Goal: Task Accomplishment & Management: Manage account settings

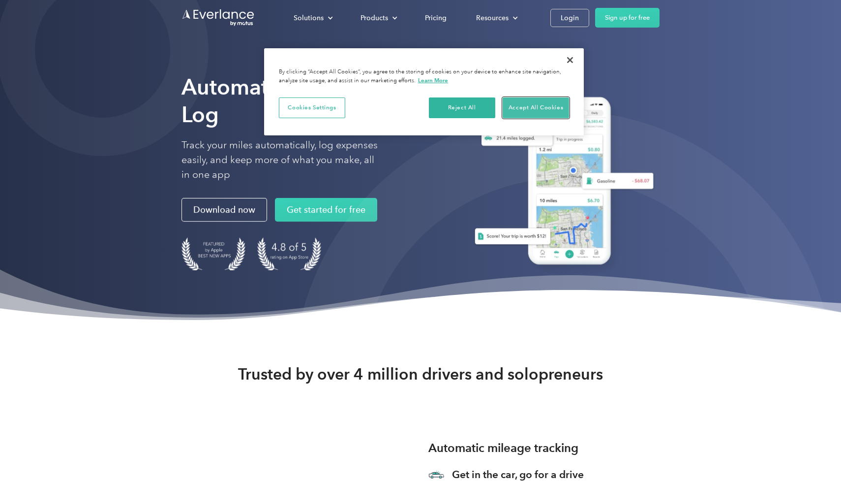
click at [528, 108] on button "Accept All Cookies" at bounding box center [536, 107] width 66 height 21
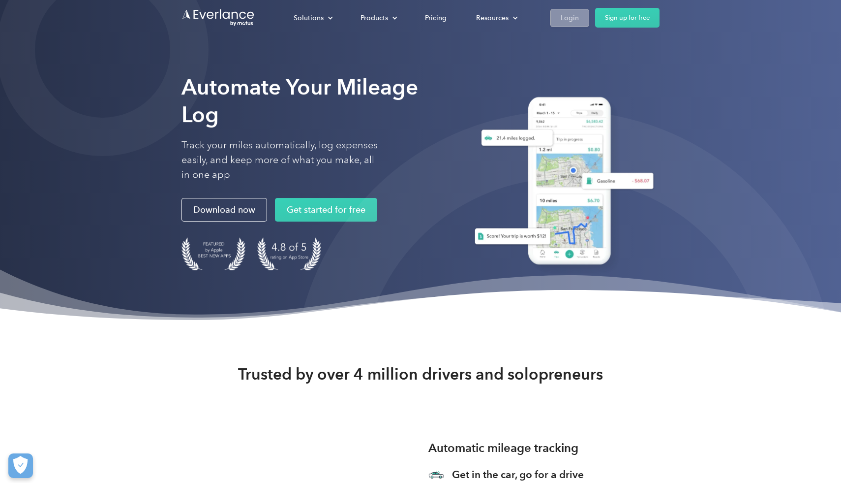
click at [576, 19] on div "Login" at bounding box center [570, 18] width 18 height 12
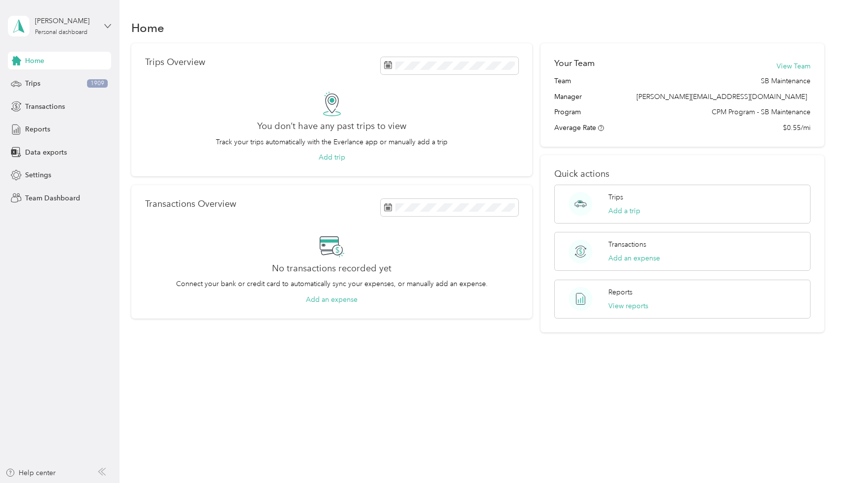
click at [109, 25] on icon at bounding box center [107, 26] width 7 height 7
click at [58, 81] on div "Team dashboard" at bounding box center [139, 80] width 249 height 17
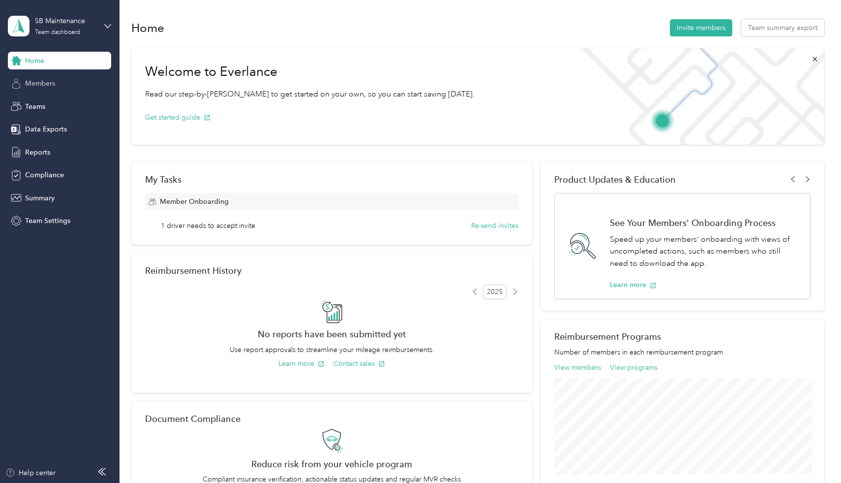
click at [41, 86] on span "Members" at bounding box center [40, 83] width 30 height 10
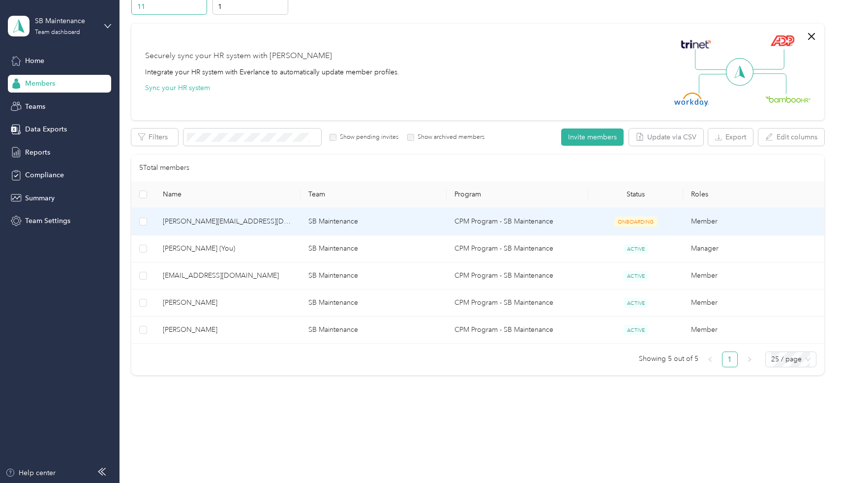
scroll to position [58, 0]
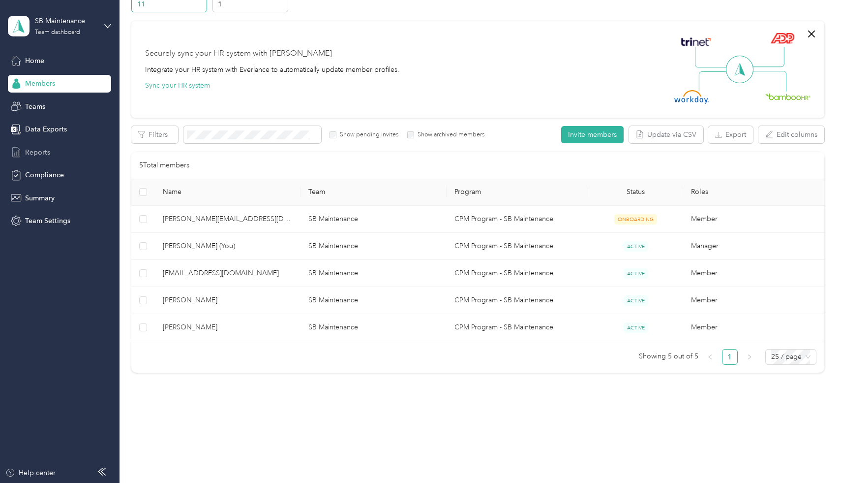
click at [37, 154] on span "Reports" at bounding box center [37, 152] width 25 height 10
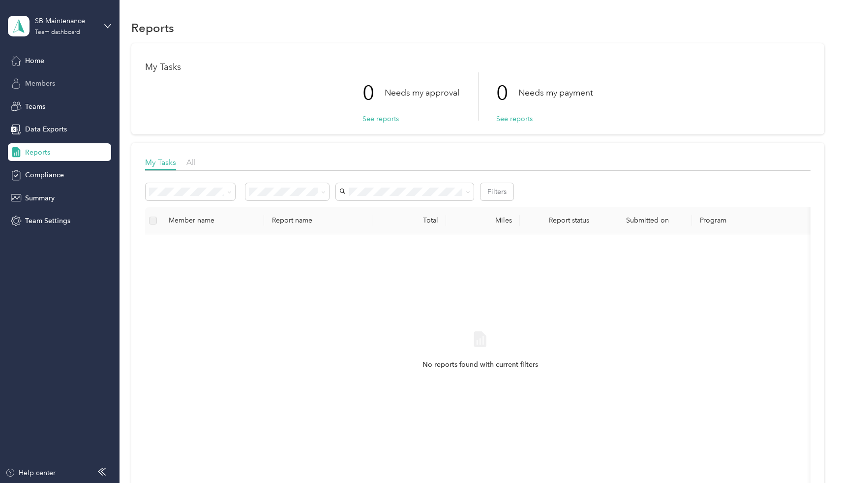
click at [37, 89] on div "Members" at bounding box center [59, 84] width 103 height 18
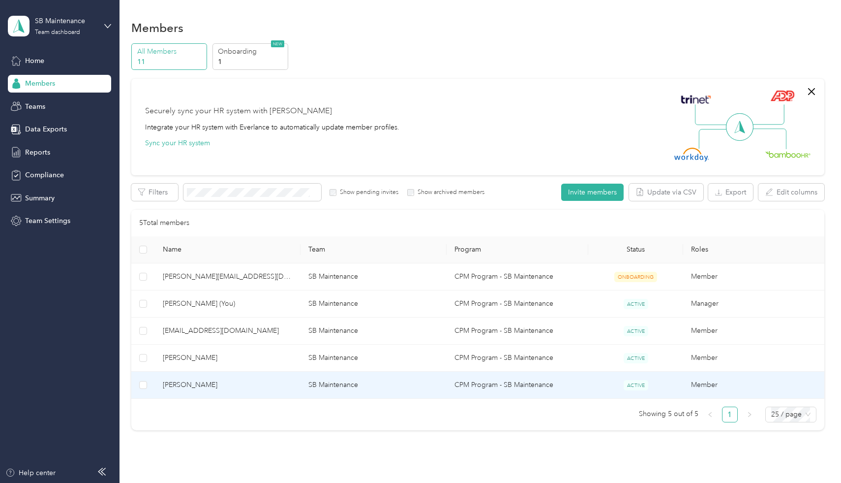
click at [241, 385] on span "[PERSON_NAME]" at bounding box center [228, 384] width 130 height 11
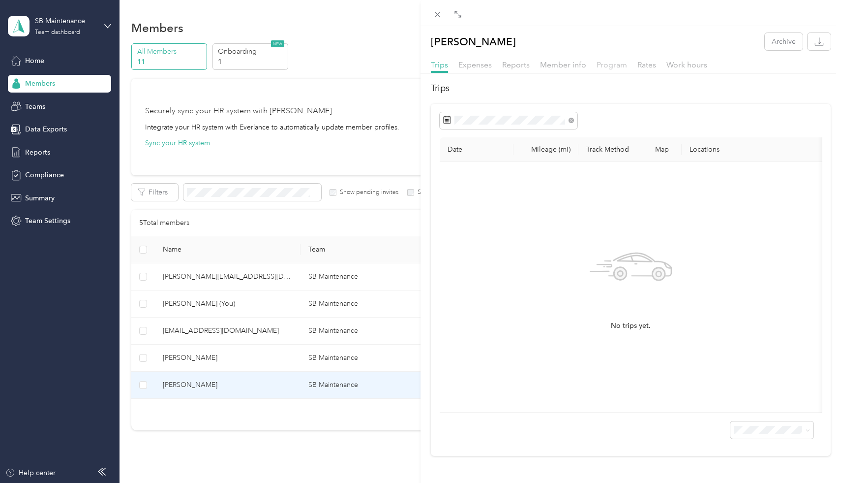
click at [611, 66] on span "Program" at bounding box center [612, 64] width 31 height 9
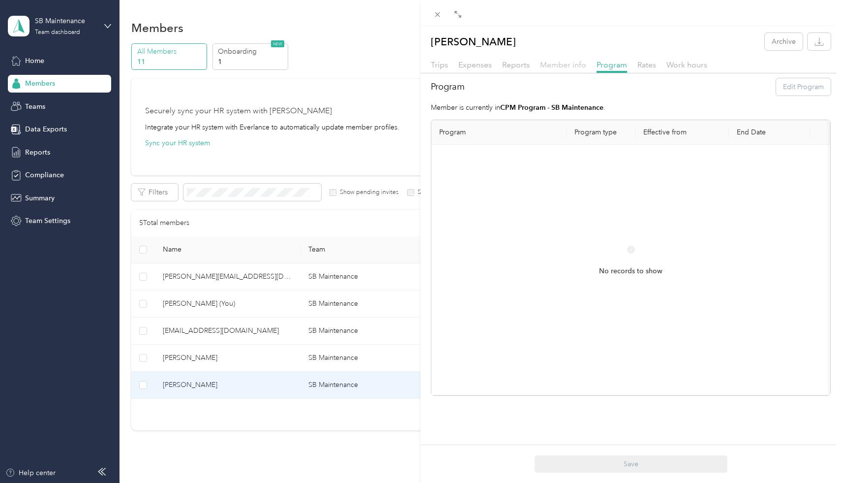
click at [572, 68] on span "Member info" at bounding box center [563, 64] width 46 height 9
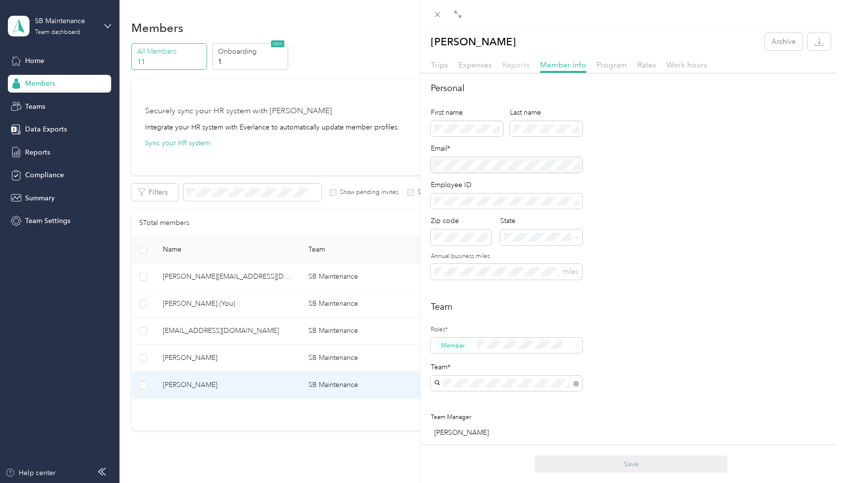
click at [517, 66] on span "Reports" at bounding box center [516, 64] width 28 height 9
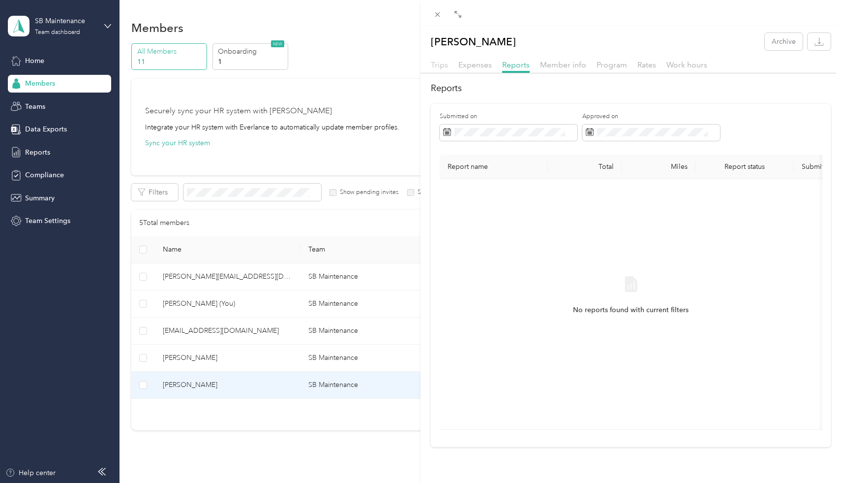
click at [442, 66] on span "Trips" at bounding box center [439, 64] width 17 height 9
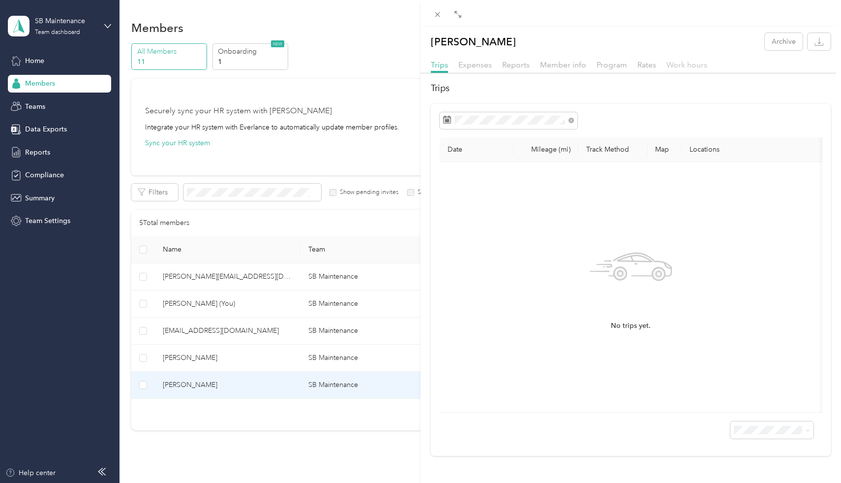
click at [684, 66] on span "Work hours" at bounding box center [687, 64] width 41 height 9
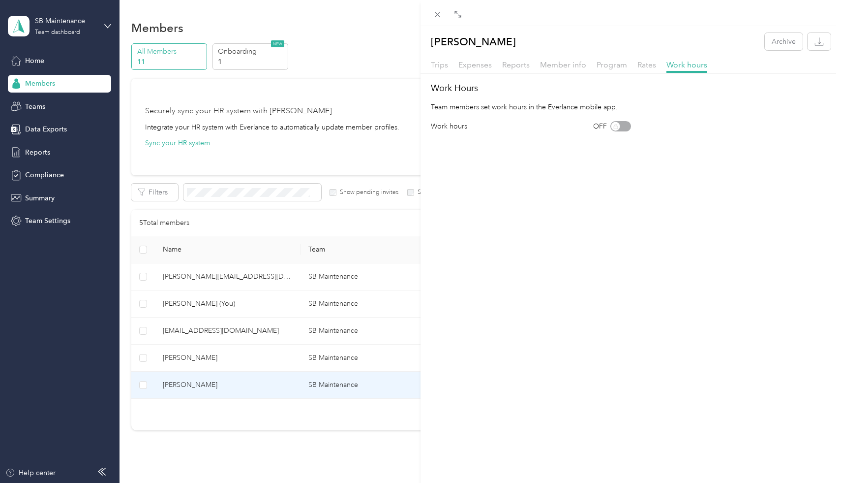
click at [614, 127] on div "OFF" at bounding box center [612, 126] width 38 height 10
click at [615, 126] on div "OFF" at bounding box center [612, 126] width 38 height 10
